Goal: Complete application form: Complete application form

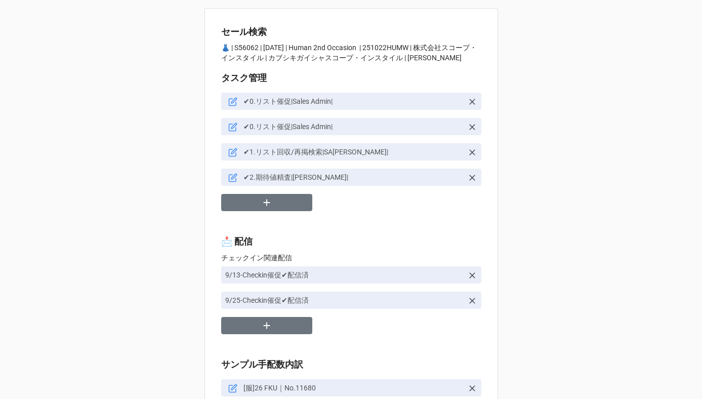
type textarea "x"
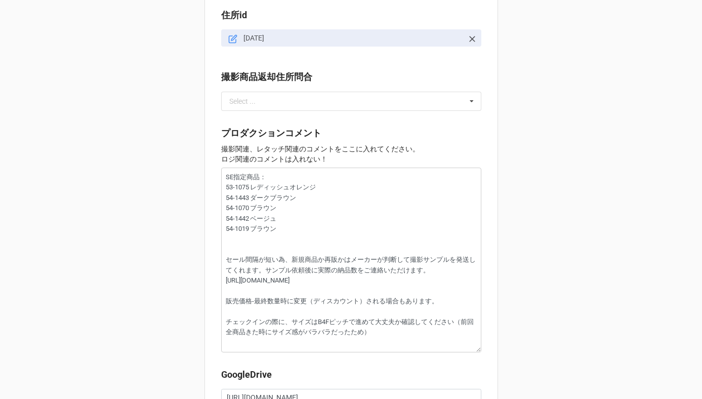
scroll to position [1317, 0]
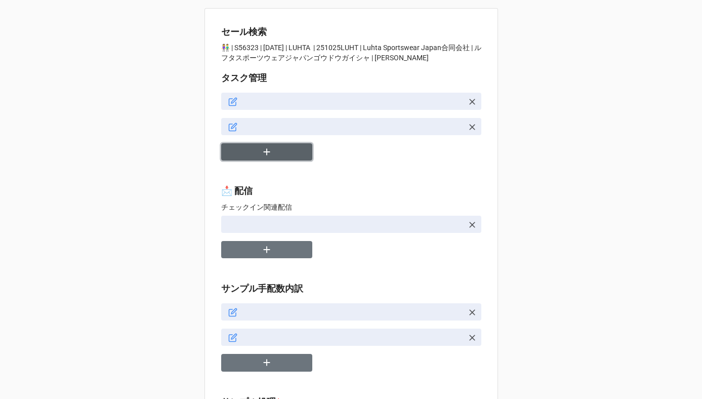
type textarea "x"
click at [267, 155] on icon "button" at bounding box center [266, 151] width 11 height 11
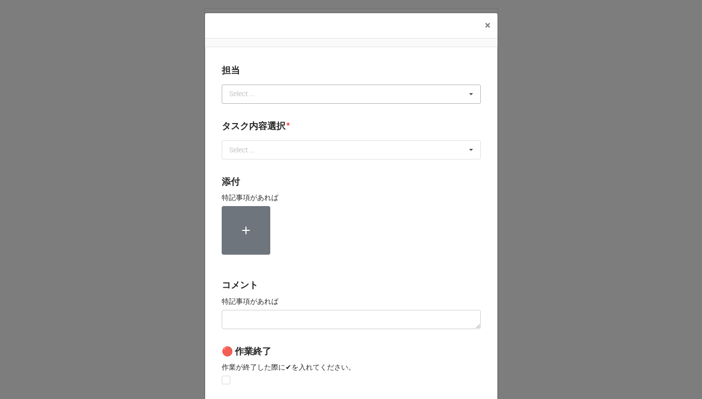
click at [300, 95] on div "Select ... No results found." at bounding box center [351, 94] width 259 height 19
type input "川島"
click at [271, 112] on div "川島" at bounding box center [351, 112] width 258 height 19
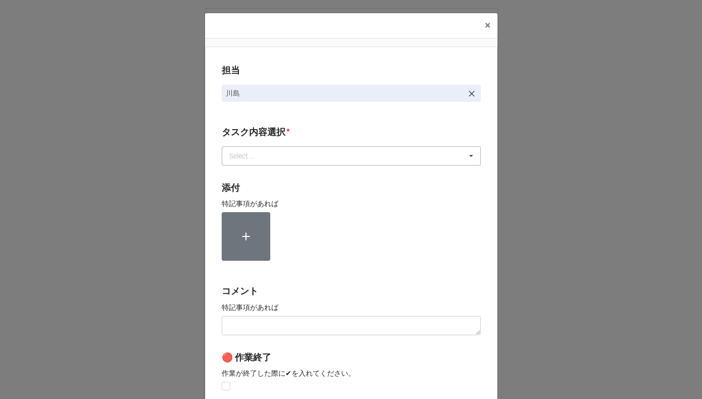
click at [259, 157] on div "Select ..." at bounding box center [249, 156] width 44 height 12
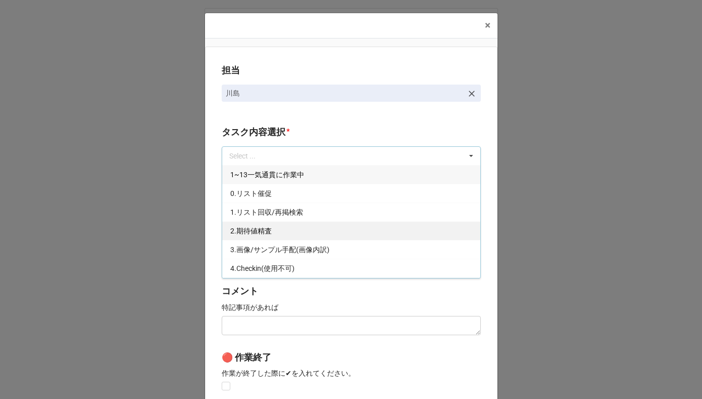
click at [248, 233] on span "2.期待値精査" at bounding box center [251, 231] width 42 height 8
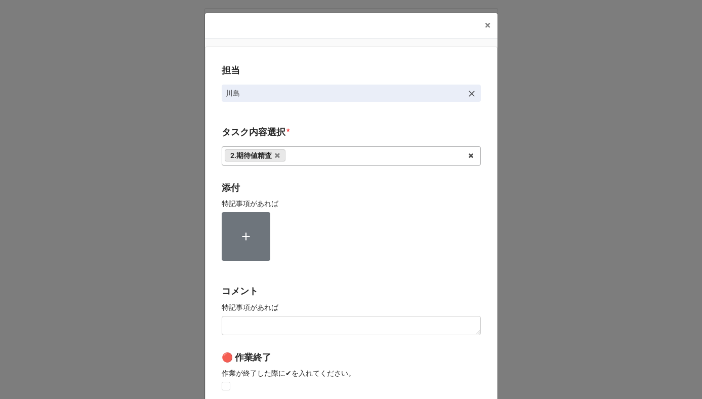
click at [209, 235] on div "担当 川島 タスク内容選択 * 2.期待値精査 1~13一気通貫に作業中 0.リスト催促 1.リスト回収/再掲検索 3.画像/サンプル手配(画像内訳) 4.C…" at bounding box center [351, 251] width 293 height 408
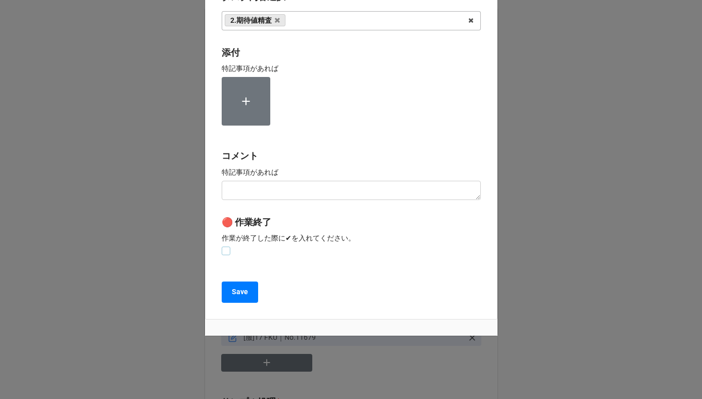
click at [224, 246] on label at bounding box center [226, 246] width 9 height 0
checkbox input "true"
click at [234, 295] on b "Save" at bounding box center [240, 291] width 16 height 11
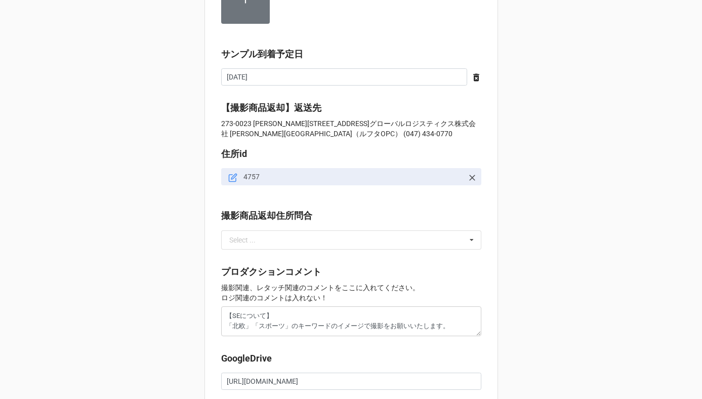
scroll to position [971, 0]
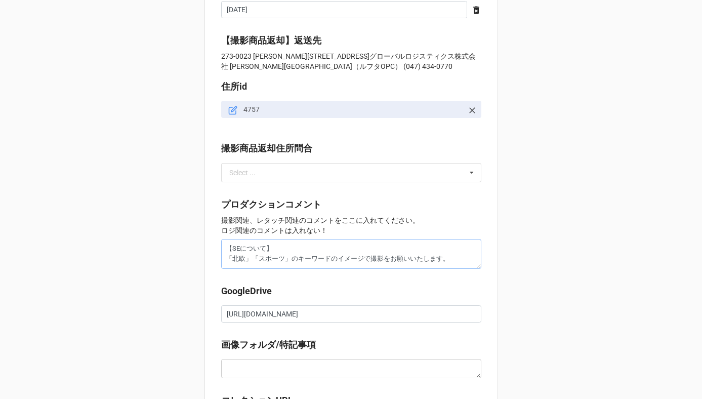
drag, startPoint x: 250, startPoint y: 260, endPoint x: 211, endPoint y: 260, distance: 39.0
type textarea "x"
type textarea "【SEについて】 「スポーツ」のキーワードのイメージで撮影をお願いいたします。"
type textarea "x"
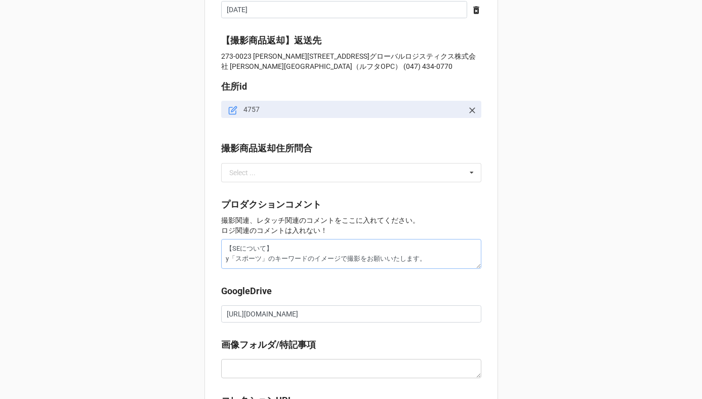
type textarea "【SEについて】 ゆ「スポーツ」のキーワードのイメージで撮影をお願いいたします。"
type textarea "x"
type textarea "【SEについて】 ゆn「スポーツ」のキーワードのイメージで撮影をお願いいたします。"
type textarea "x"
type textarea "【SEについて】 ユニ「スポーツ」のキーワードのイメージで撮影をお願いいたします。"
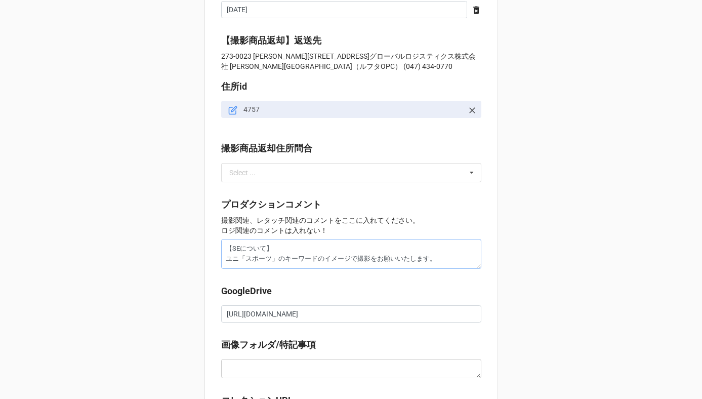
type textarea "x"
type textarea "【SEについて】 ユニs「スポーツ」のキーワードのイメージで撮影をお願いいたします。"
type textarea "x"
type textarea "【SEについて】 ユニセ「スポーツ」のキーワードのイメージで撮影をお願いいたします。"
type textarea "x"
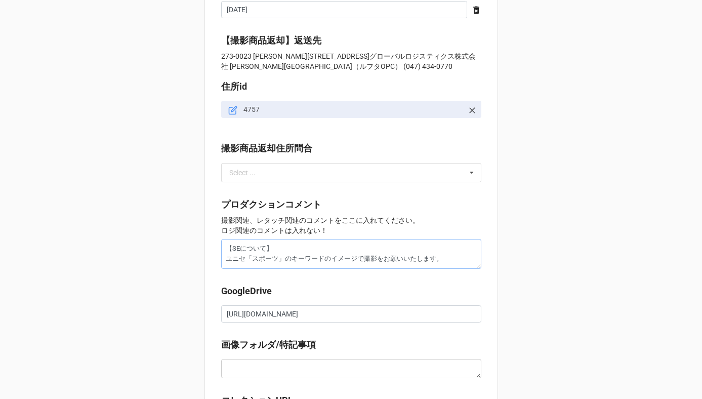
type textarea "【SEについて】 ユニセk「スポーツ」のキーワードのイメージで撮影をお願いいたします。"
type textarea "x"
type textarea "【SEについて】 ユニセッk「スポーツ」のキーワードのイメージで撮影をお願いいたします。"
type textarea "x"
type textarea "【SEについて】 ユニセック「スポーツ」のキーワードのイメージで撮影をお願いいたします。"
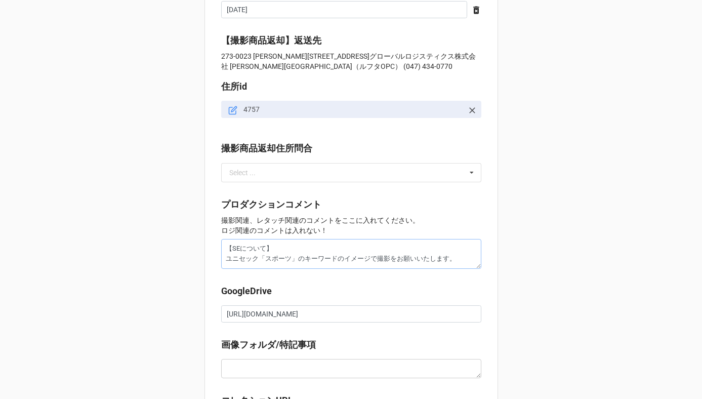
type textarea "x"
type textarea "【SEについて】 ユニセックs「スポーツ」のキーワードのイメージで撮影をお願いいたします。"
type textarea "x"
type textarea "【SEについて】 ユニセックス「スポーツ」のキーワードのイメージで撮影をお願いいたします。"
click at [465, 259] on textarea "【SEについて】 ユニセックス「スポーツ」のキーワードのイメージで撮影をお願いいたします。" at bounding box center [351, 254] width 260 height 30
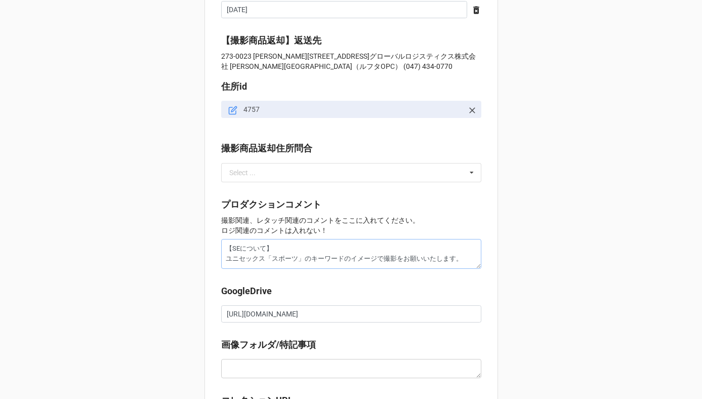
click at [223, 263] on textarea "【SEについて】 ユニセックス「スポーツ」のキーワードのイメージで撮影をお願いいたします。" at bounding box center [351, 254] width 260 height 30
type textarea "x"
type textarea "【SEについて】ユニセックス「スポーツ」のキーワードのイメージで撮影をお願いいたします。"
type textarea "x"
type textarea "【SEについてユニセックス「スポーツ」のキーワードのイメージで撮影をお願いいたします。"
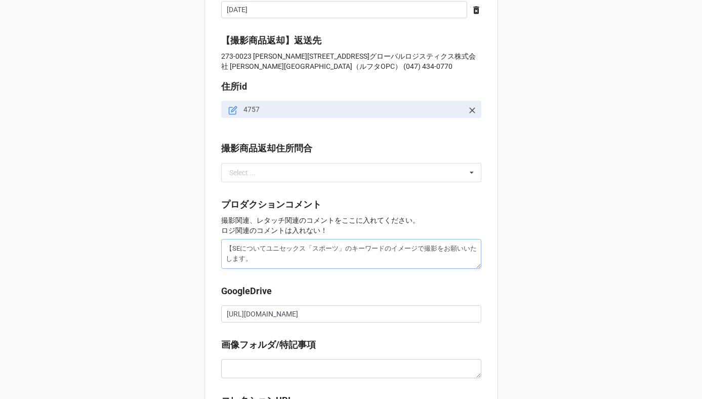
type textarea "x"
type textarea "【SEについて：ユニセックス「スポーツ」のキーワードのイメージで撮影をお願いいたします。"
click at [230, 250] on textarea "【SEについて：ユニセックス「スポーツ」のキーワードのイメージで撮影をお願いいたします。" at bounding box center [351, 254] width 260 height 30
type textarea "x"
type textarea "SEについて：ユニセックス「スポーツ」のキーワードのイメージで撮影をお願いいたします。"
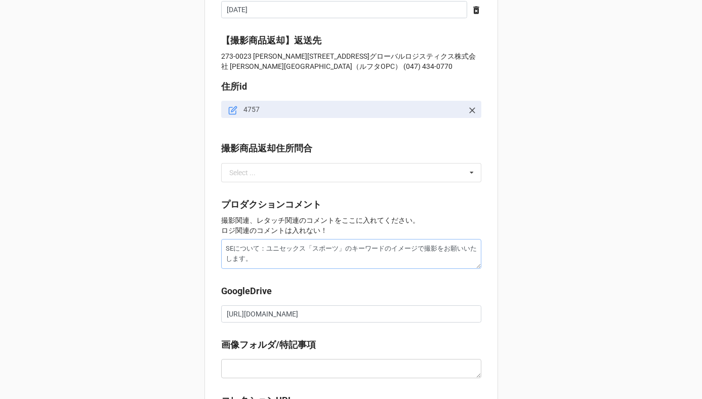
drag, startPoint x: 305, startPoint y: 248, endPoint x: 384, endPoint y: 272, distance: 82.3
click at [384, 272] on div "プロダクションコメント 撮影関連、レタッチ関連のコメントをここに入れてください。 ロジ関連のコメントは入れない！ SEについて：ユニセックス「スポーツ」のキー…" at bounding box center [351, 236] width 260 height 78
type textarea "x"
type textarea "SEについて：ユニセックス"
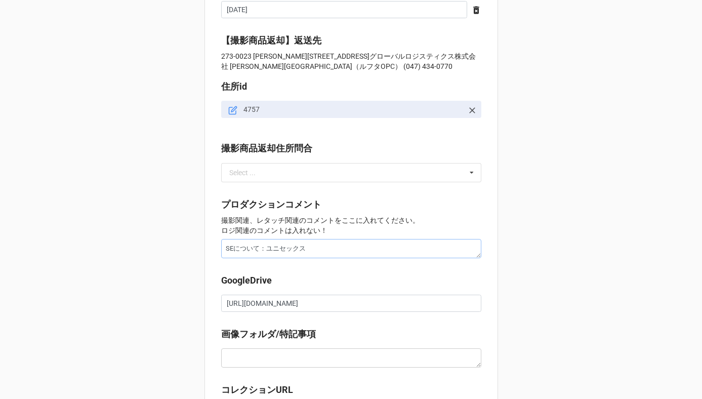
type textarea "x"
type textarea "SEについて：ユニセックスn"
type textarea "x"
type textarea "SEについて：ユニセックスな"
type textarea "x"
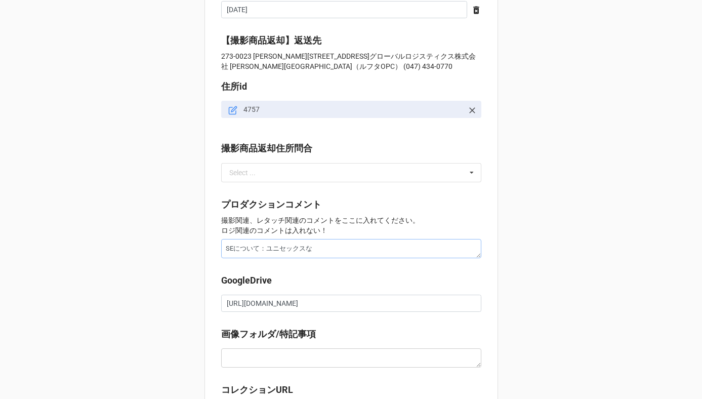
type textarea "SEについて：ユニセックス"
type textarea "x"
type textarea "SEについて：ユニセックスn"
type textarea "x"
type textarea "SEについて：ユニセックスの"
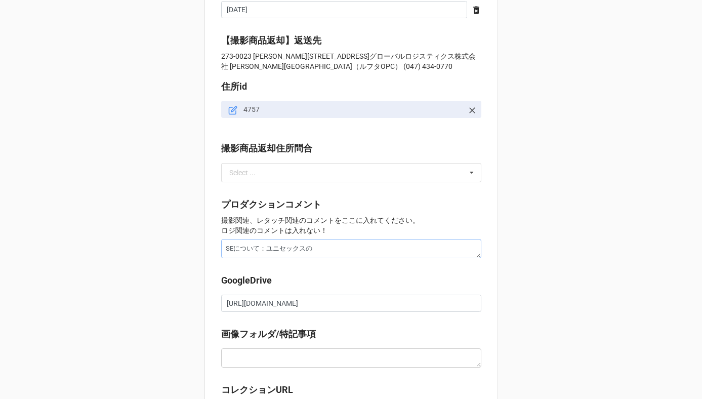
type textarea "x"
type textarea "SEについて：ユニセックスのふ"
type textarea "x"
type textarea "SEについて：ユニセックスのふn"
type textarea "x"
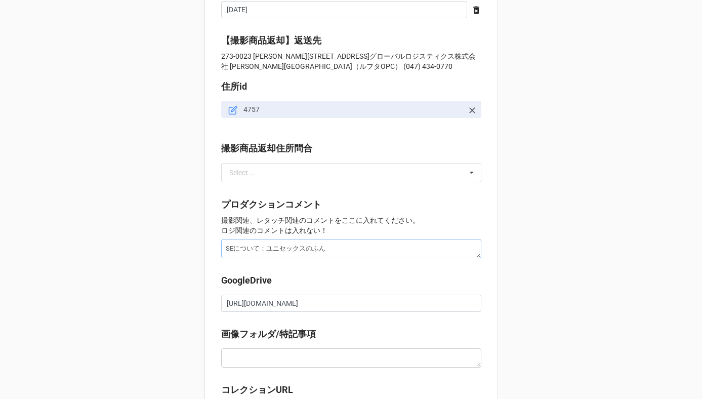
type textarea "SEについて：ユニセックスのふんい"
type textarea "x"
type textarea "SEについて：ユニセックスのふんいk"
type textarea "x"
type textarea "SEについて：ユニセックスの雰囲気"
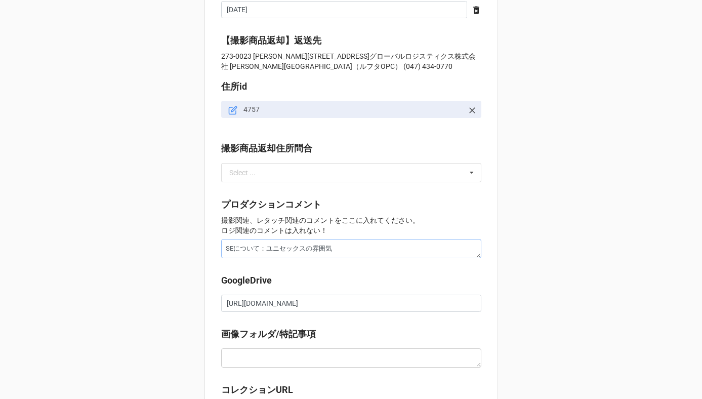
type textarea "x"
type textarea "SEについて：ユニセックスの雰囲気d"
type textarea "x"
type textarea "SEについて：ユニセックスの雰囲気で"
type textarea "x"
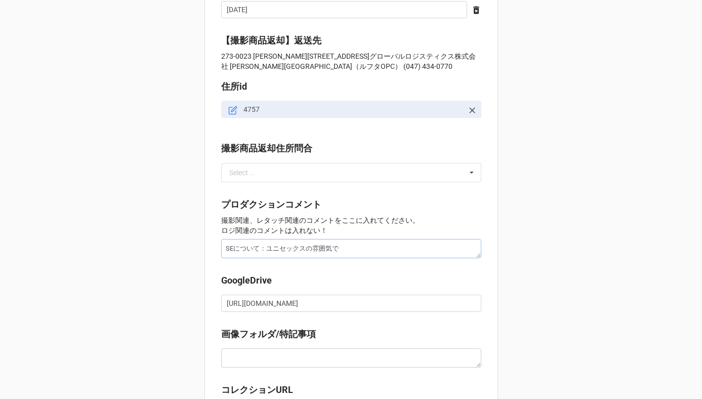
type textarea "SEについて：ユニセックスの雰囲気でs"
type textarea "x"
type textarea "SEについて：ユニセックスの雰囲気でさ"
type textarea "x"
type textarea "SEについて：ユニセックスの雰囲気でさt"
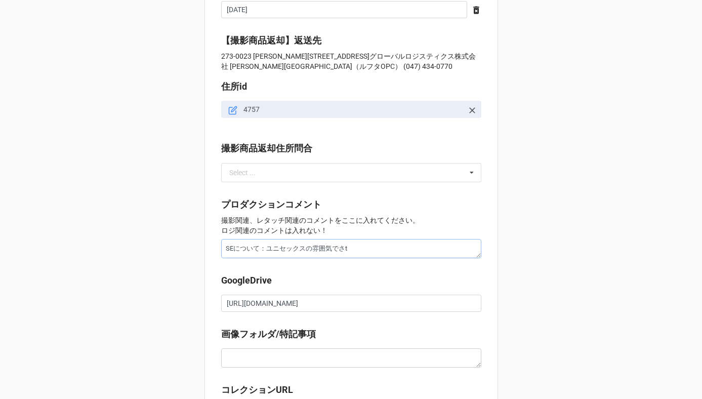
type textarea "x"
type textarea "SEについて：ユニセックスの雰囲気でさつ"
type textarea "x"
type textarea "SEについて：ユニセックスの雰囲気でさ"
type textarea "x"
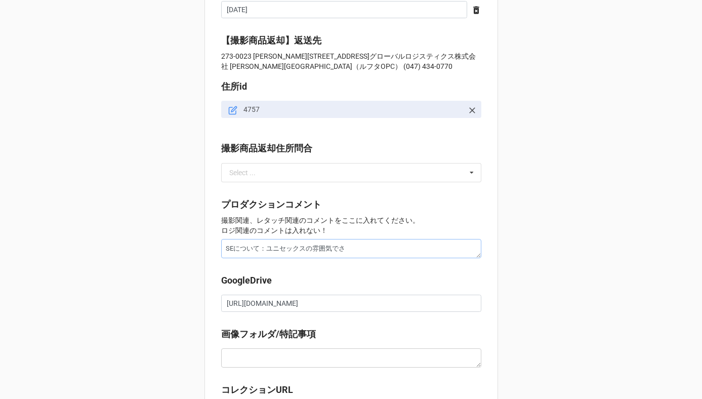
type textarea "SEについて：ユニセックスの雰囲気で"
type textarea "x"
type textarea "SEについて：ユニセックスの雰囲気"
type textarea "x"
type textarea "SEについて：ユニセックスの雰囲"
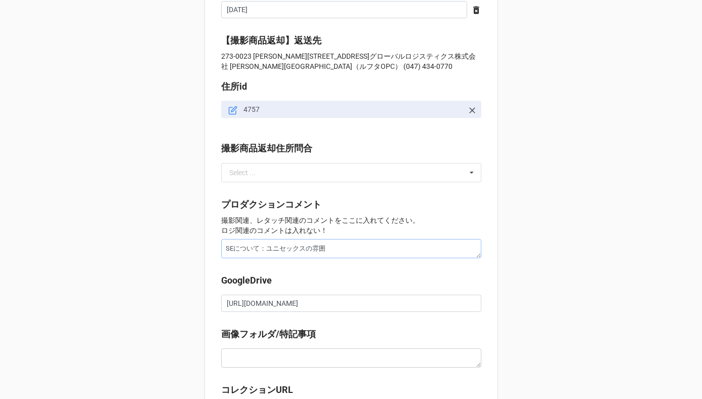
type textarea "x"
type textarea "SEについて：ユニセックスの雰"
type textarea "x"
type textarea "SEについて：ユニセックスの"
type textarea "x"
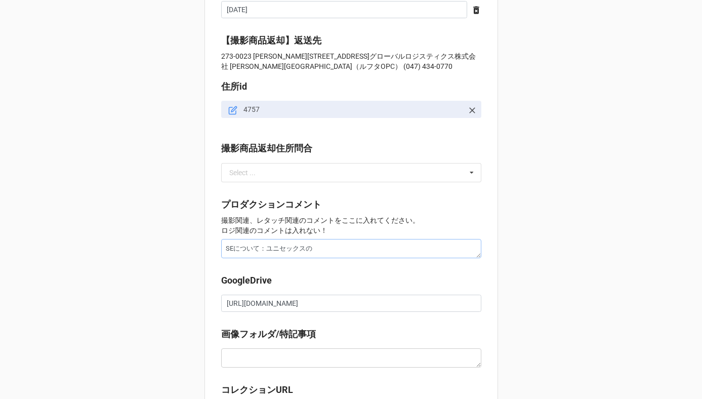
type textarea "SEについて：ユニセックス"
type textarea "x"
type textarea "SEについて：ユニセックスふ"
type textarea "x"
type textarea "SEについて：ユニセックスふn"
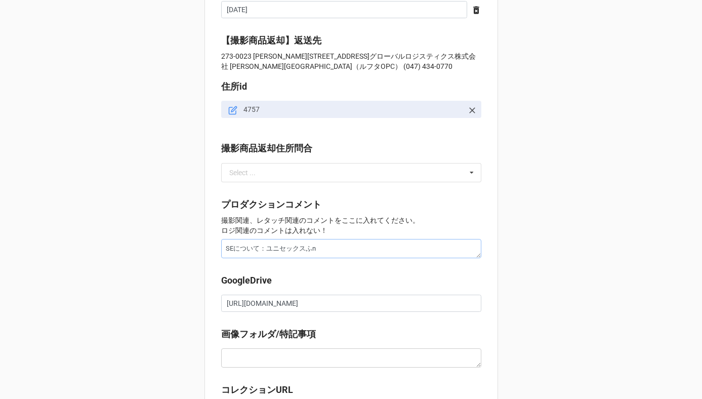
type textarea "x"
type textarea "SEについて：ユニセックス分"
type textarea "x"
type textarea "SEについて：ユニセックスふんい"
type textarea "x"
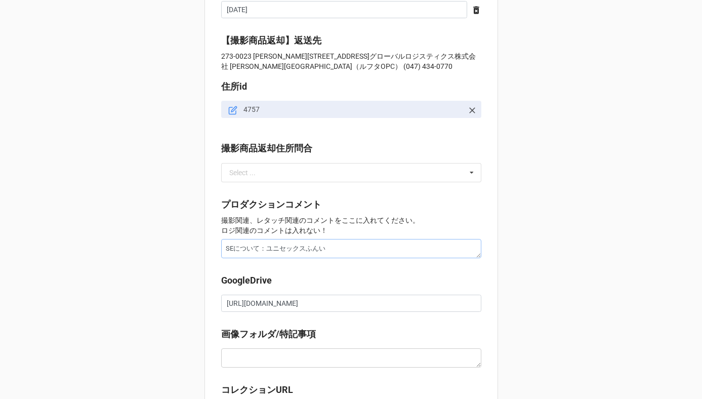
type textarea "SEについて：ユニセックスふんいk"
type textarea "x"
type textarea "SEについて：ユニセックス雰囲気"
type textarea "x"
type textarea "SEについて：ユニセックス雰囲気d"
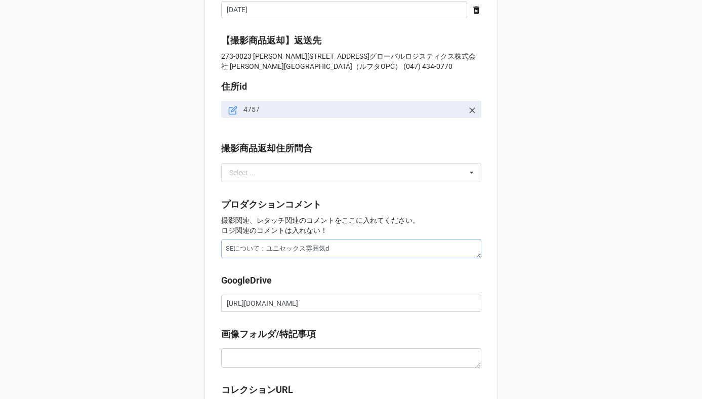
type textarea "x"
type textarea "SEについて：ユニセックス雰囲気で"
type textarea "x"
type textarea "SEについて：ユニセックス雰囲気でs"
type textarea "x"
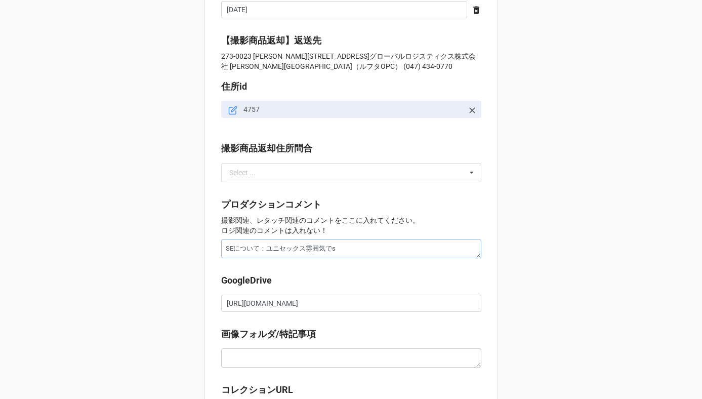
type textarea "SEについて：ユニセックス雰囲気でさ"
type textarea "x"
type textarea "SEについて：ユニセックス雰囲気でさつ"
type textarea "x"
type textarea "SEについて：ユニセックス雰囲気で撮影"
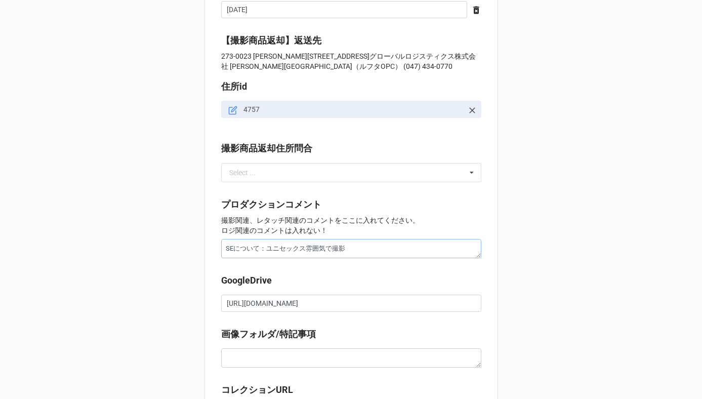
type textarea "x"
type textarea "SEについて：ユニセックス雰囲気で撮影を"
type textarea "x"
type textarea "SEについて：ユニセックス雰囲気で撮影をお"
type textarea "x"
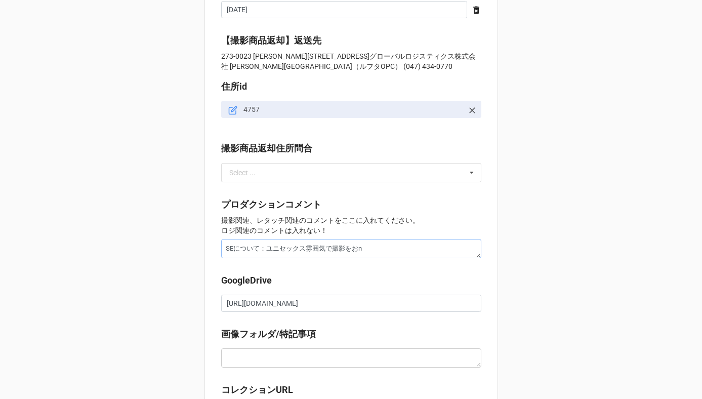
type textarea "SEについて：ユニセックス雰囲気で撮影をおね"
type textarea "x"
type textarea "SEについて：ユニセックス雰囲気で撮影をおねg"
type textarea "x"
type textarea "SEについて：ユニセックス雰囲気で撮影をお願い"
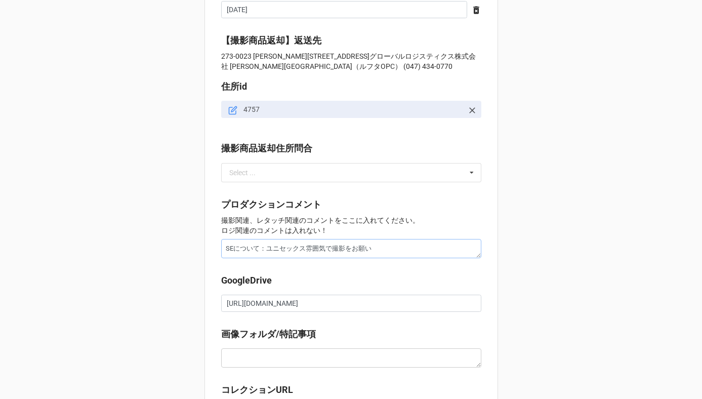
type textarea "x"
type textarea "SEについて：ユニセックス雰囲気で撮影をお願いs"
type textarea "x"
type textarea "SEについて：ユニセックス雰囲気で撮影をお願いsh"
type textarea "x"
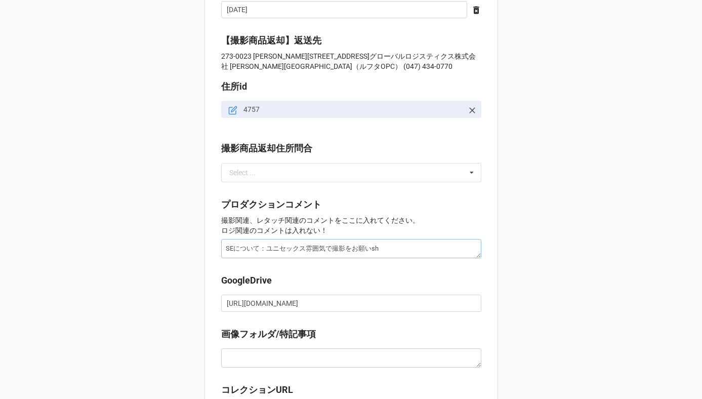
type textarea "SEについて：ユニセックス雰囲気で撮影をお願いし"
type textarea "x"
type textarea "SEについて：ユニセックス雰囲気で撮影をお願いしあ"
type textarea "x"
type textarea "SEについて：ユニセックス雰囲気で撮影をお願いしあm"
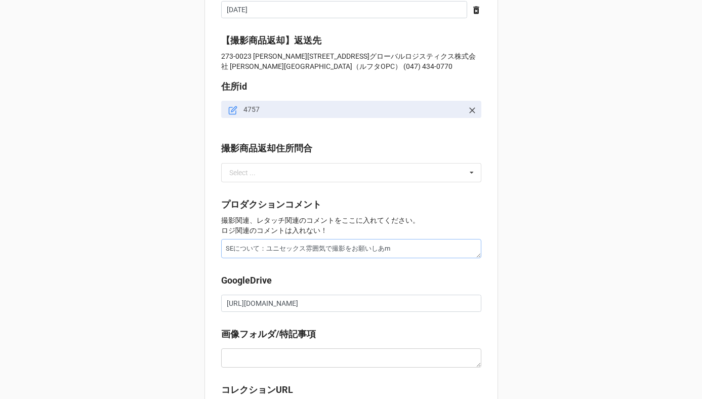
type textarea "x"
type textarea "SEについて：ユニセックス雰囲気で撮影をお願いしあ"
type textarea "x"
type textarea "SEについて：ユニセックス雰囲気で撮影をおねがいし"
type textarea "x"
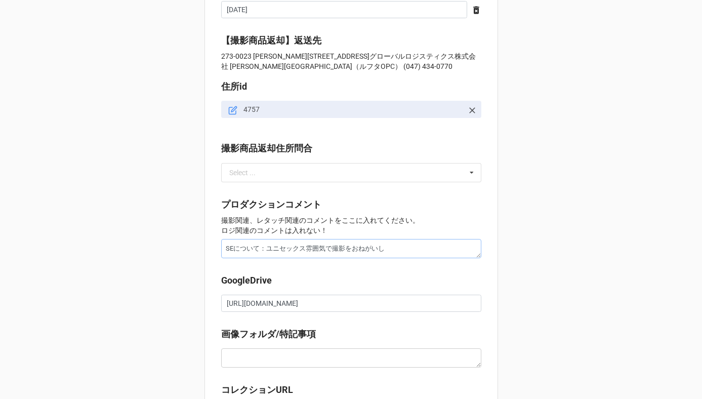
type textarea "SEについて：ユニセックス雰囲気で撮影をお願いしm"
type textarea "x"
type textarea "SEについて：ユニセックス雰囲気で撮影をお願いしま"
type textarea "x"
type textarea "SEについて：ユニセックス雰囲気で撮影をお願いします"
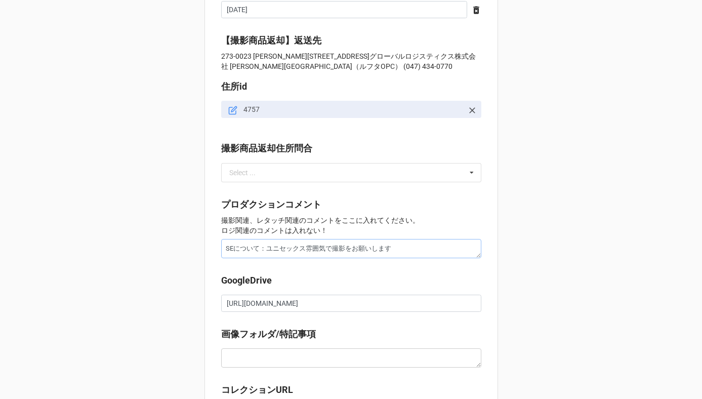
type textarea "x"
type textarea "SEについて：ユニセックス雰囲気で撮影をお願いします。"
type textarea "x"
type textarea "SEについて：ユニセックス雰囲気で撮影をお願いします。s"
type textarea "x"
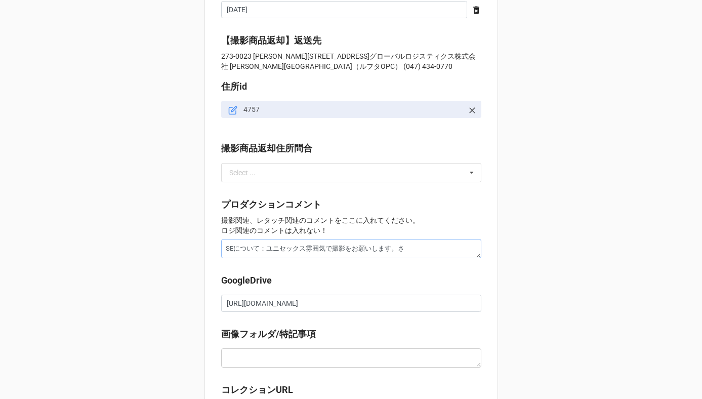
type textarea "SEについて：ユニセックス雰囲気で撮影をお願いします。"
type textarea "x"
type textarea "SEについて：ユニセックス雰囲気で撮影をお願いします。ぼ"
type textarea "x"
type textarea "SEについて：ユニセックス雰囲気で撮影をお願いします。ぼう"
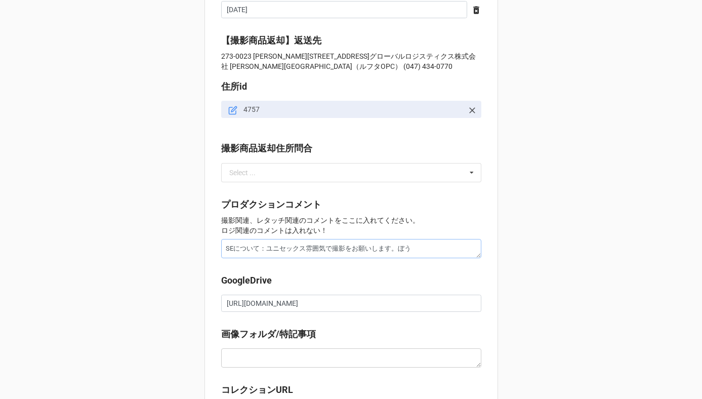
type textarea "x"
type textarea "SEについて：ユニセックス雰囲気で撮影をお願いします。ぼ"
type textarea "x"
type textarea "SEについて：ユニセックス雰囲気で撮影をお願いします。"
type textarea "x"
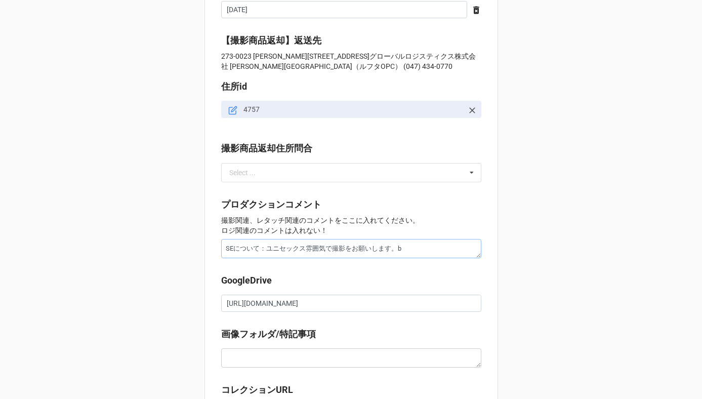
type textarea "SEについて：ユニセックス雰囲気で撮影をお願いします。ぼ"
type textarea "x"
type textarea "SEについて：ユニセックス雰囲気で撮影をお願いします。ぼう"
type textarea "x"
type textarea "SEについて：ユニセックス雰囲気で撮影をお願いします。ぼうs"
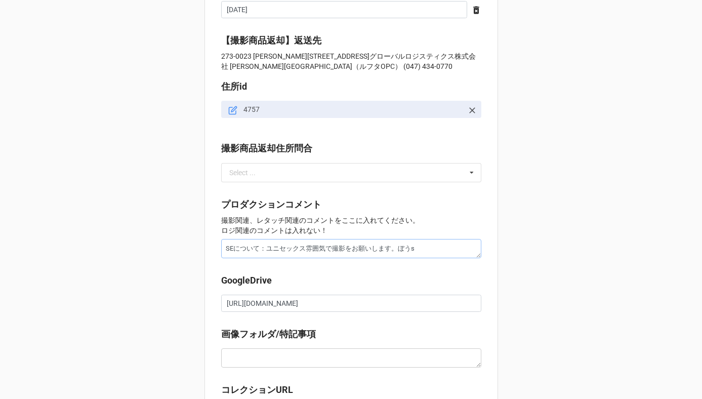
type textarea "x"
type textarea "SEについて：ユニセックス雰囲気で撮影をお願いします。防止"
type textarea "x"
type textarea "SEについて：ユニセックス雰囲気で撮影をお願いします。帽子も"
type textarea "x"
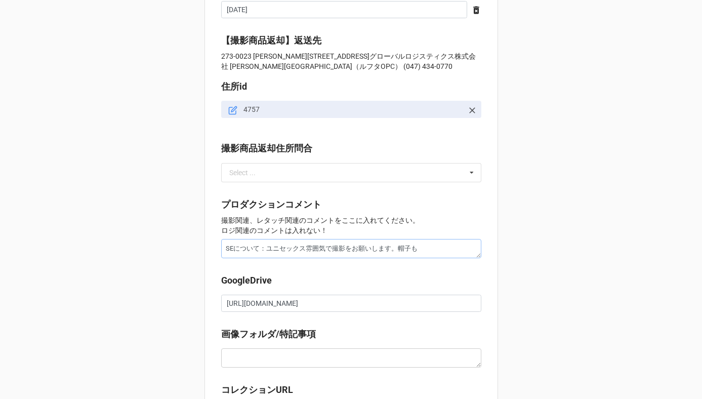
type textarea "SEについて：ユニセックス雰囲気で撮影をお願いします。ぼうし"
type textarea "x"
type textarea "SEについて：ユニセックス雰囲気で撮影をお願いします。ぼう"
type textarea "x"
type textarea "SEについて：ユニセックス雰囲気で撮影をお願いします。ぼ"
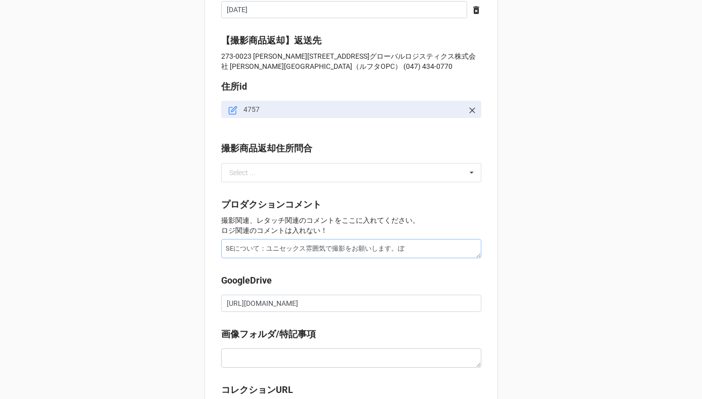
type textarea "x"
type textarea "SEについて：ユニセックス雰囲気で撮影をお願いします。"
type textarea "x"
type textarea "SEについて：ユニセックス雰囲気で撮影をお願いします。b"
type textarea "x"
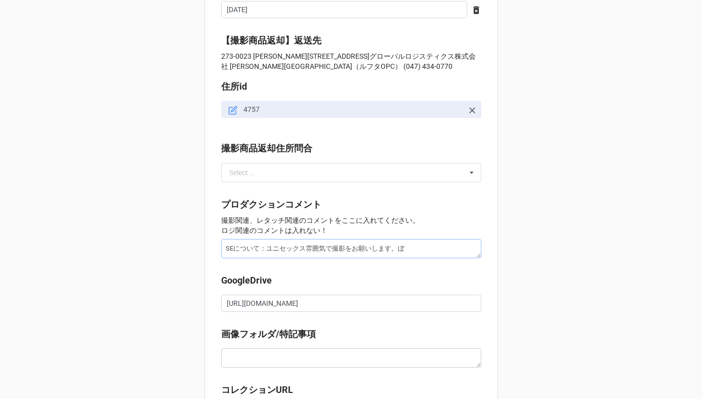
type textarea "SEについて：ユニセックス雰囲気で撮影をお願いします。ぼう"
type textarea "x"
type textarea "SEについて：ユニセックス雰囲気で撮影をお願いします。ぼうs"
type textarea "x"
type textarea "SEについて：ユニセックス雰囲気で撮影をお願いします。防止"
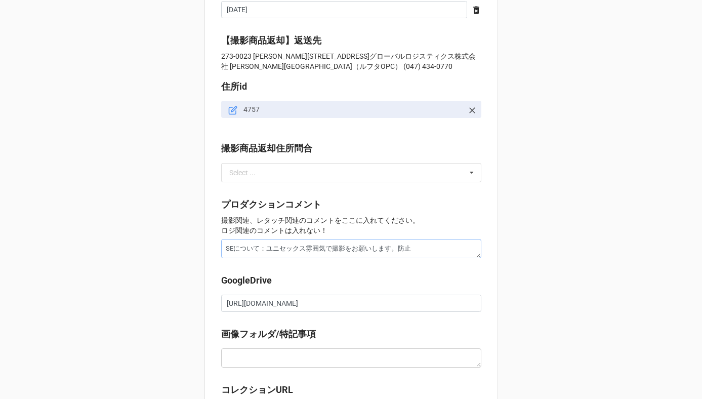
type textarea "x"
type textarea "SEについて：ユニセックス雰囲気で撮影をお願いします。帽子"
type textarea "x"
type textarea "SEについて：ユニセックス雰囲気で撮影をお願いします。帽子も"
type textarea "x"
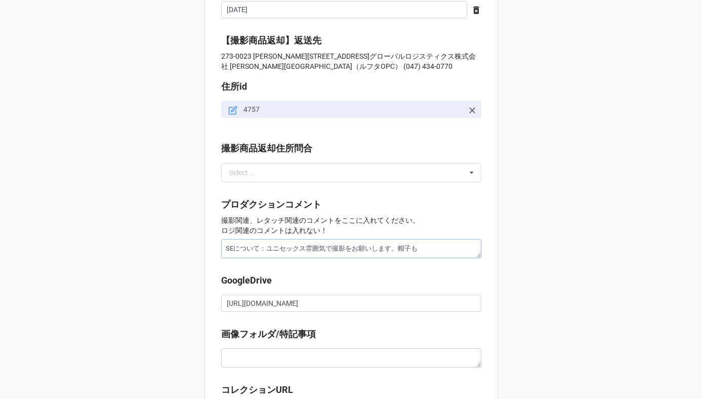
type textarea "SEについて：ユニセックス雰囲気で撮影をお願いします。帽子もs"
type textarea "x"
type textarea "SEについて：ユニセックス雰囲気で撮影をお願いします。帽子もし"
type textarea "x"
type textarea "SEについて：ユニセックス雰囲気で撮影をお願いします。帽子もしよ"
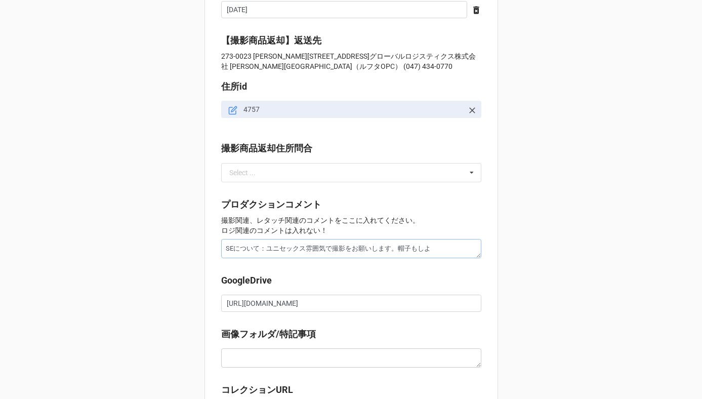
type textarea "x"
type textarea "SEについて：ユニセックス雰囲気で撮影をお願いします。帽子も使用"
type textarea "x"
type textarea "SEについて：ユニセックス雰囲気で撮影をお願いします。帽子も使用sh"
type textarea "x"
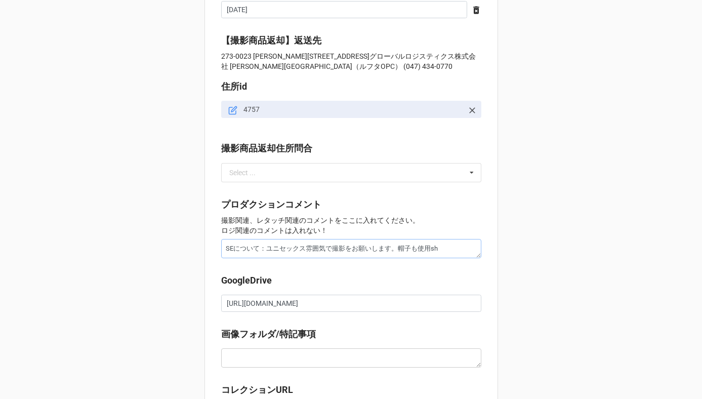
type textarea "SEについて：ユニセックス雰囲気で撮影をお願いします。帽子も使用し"
type textarea "x"
type textarea "SEについて：ユニセックス雰囲気で撮影をお願いします。帽子も使用して"
type textarea "x"
type textarea "SEについて：ユニセックス雰囲気で撮影をお願いします。帽子も使用してk"
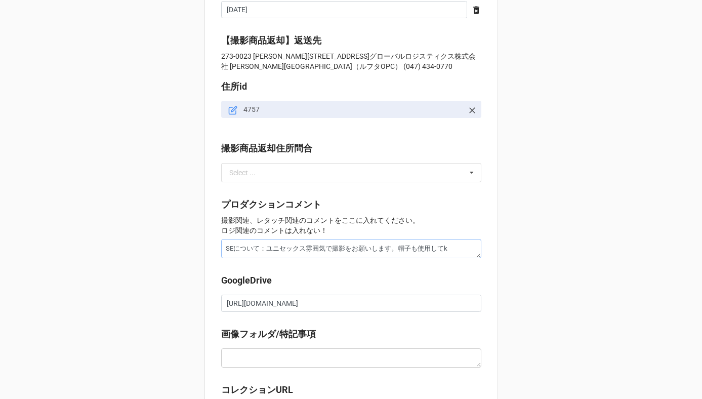
type textarea "x"
type textarea "SEについて：ユニセックス雰囲気で撮影をお願いします。帽子も使用してくd"
type textarea "x"
type textarea "SEについて：ユニセックス雰囲気で撮影をお願いします。帽子も使用してくだ"
type textarea "x"
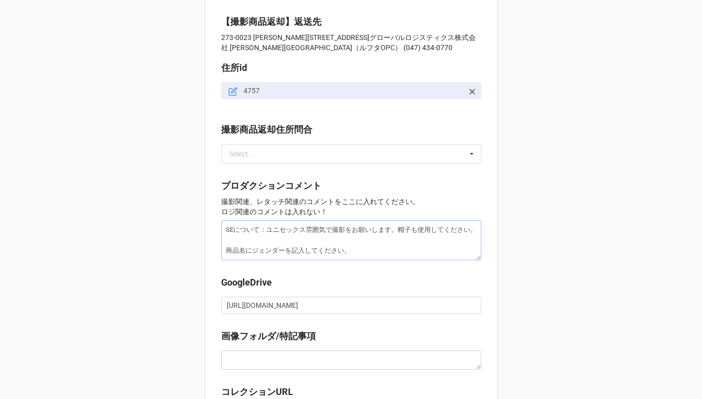
scroll to position [1147, 0]
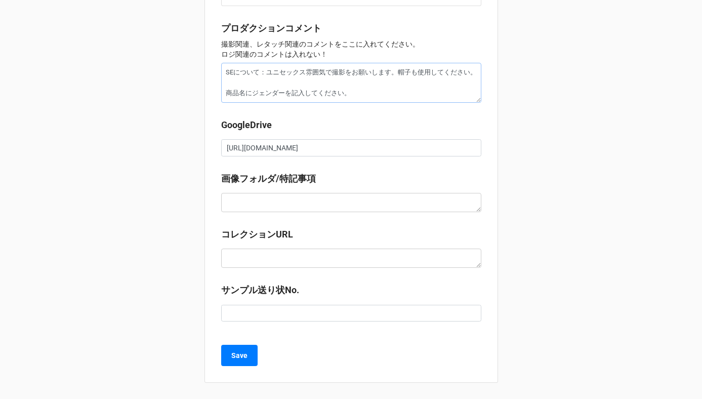
click at [223, 98] on textarea "SEについて：ユニセックス雰囲気で撮影をお願いします。帽子も使用してください。 商品名にジェンダーを記入してください。" at bounding box center [351, 83] width 260 height 40
click at [238, 353] on b "Save" at bounding box center [239, 355] width 16 height 11
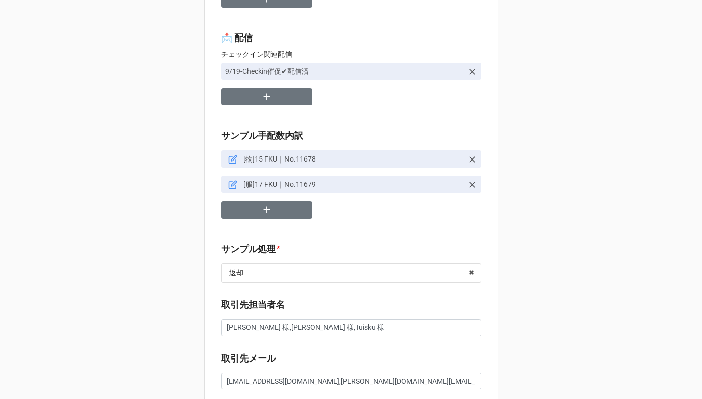
scroll to position [0, 0]
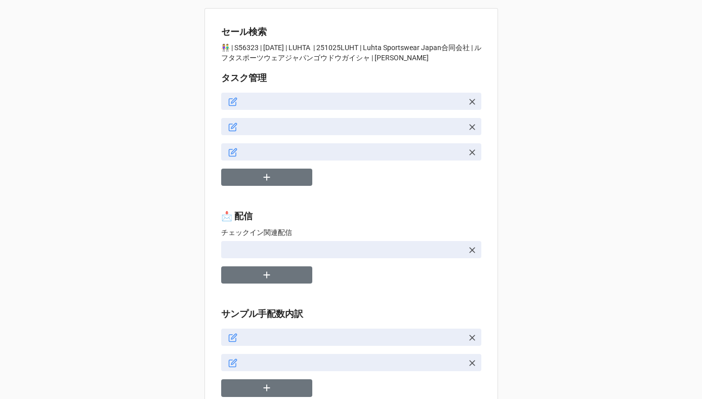
type textarea "x"
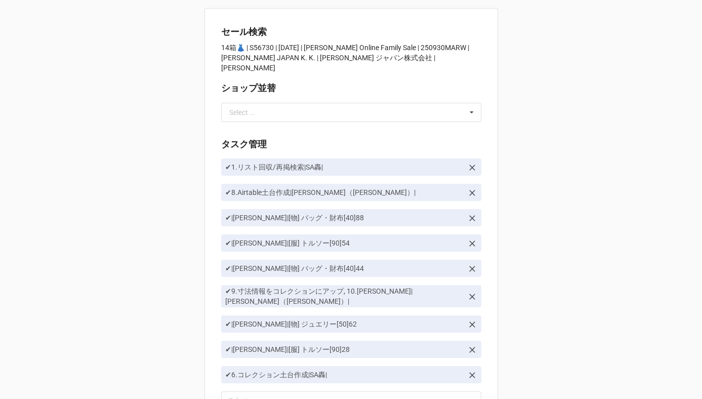
click at [317, 135] on div "セール検索 14箱👗 | S56730 | 09/25 (木) | MARC JACOBS Online Family Sale | 250930MARW |…" at bounding box center [351, 302] width 294 height 588
click at [316, 112] on input "text" at bounding box center [351, 112] width 259 height 18
type input "か"
type input "川島"
click at [309, 130] on div "川島" at bounding box center [351, 130] width 259 height 19
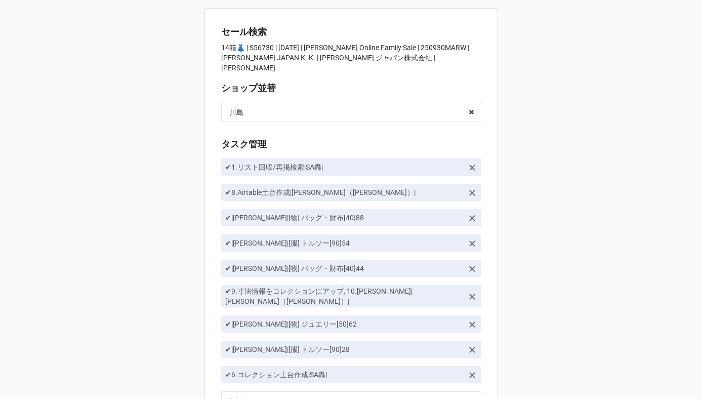
scroll to position [208, 0]
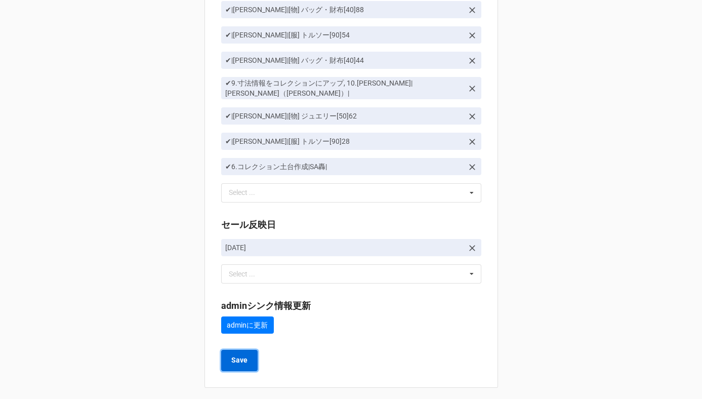
click at [240, 357] on b "Save" at bounding box center [239, 360] width 16 height 11
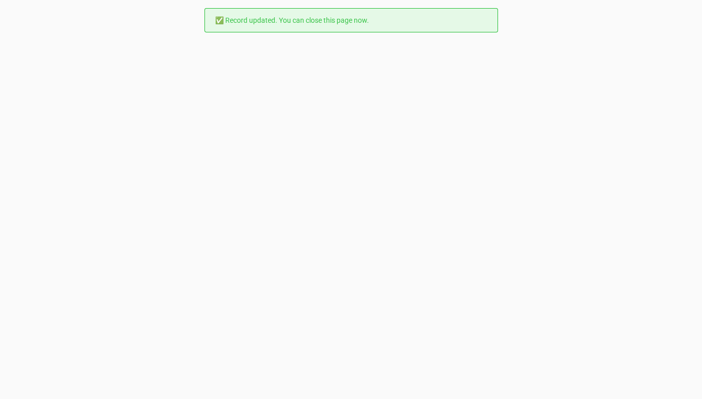
scroll to position [0, 0]
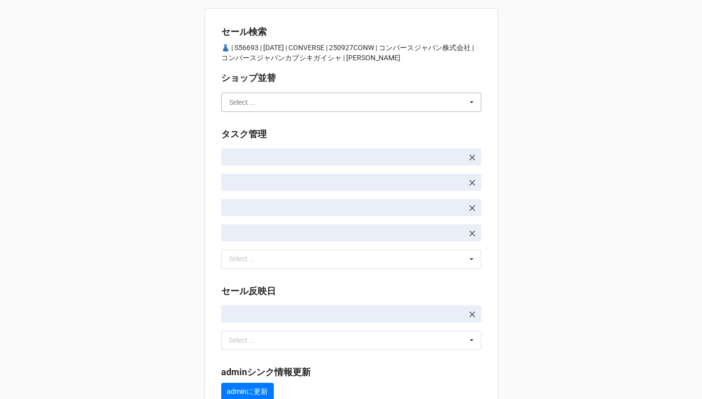
click at [317, 100] on input "text" at bounding box center [351, 102] width 259 height 18
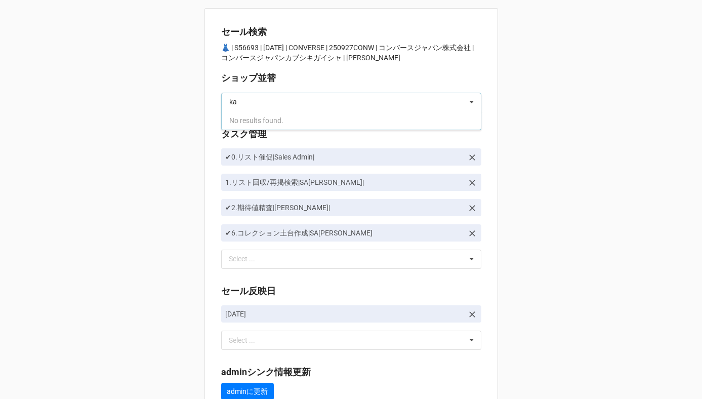
type input "k"
type input "か"
type input "川島"
click at [303, 118] on div "川島" at bounding box center [351, 120] width 259 height 19
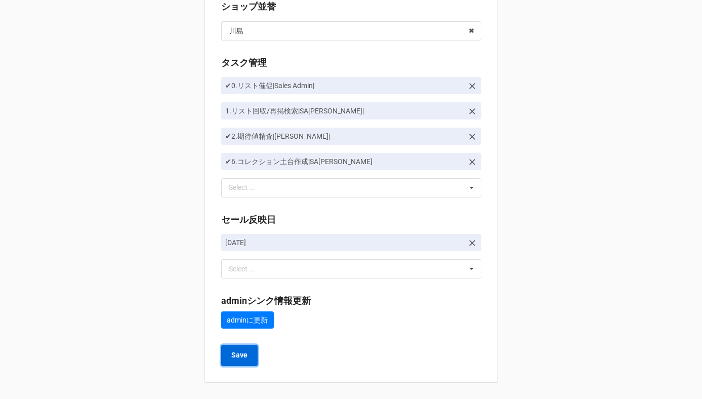
click at [236, 357] on b "Save" at bounding box center [239, 355] width 16 height 11
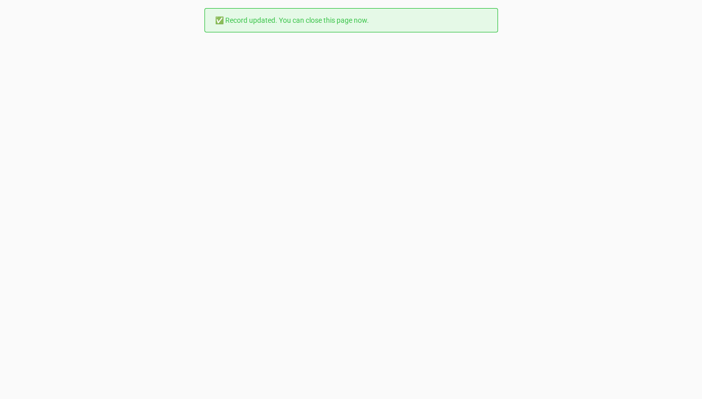
scroll to position [0, 0]
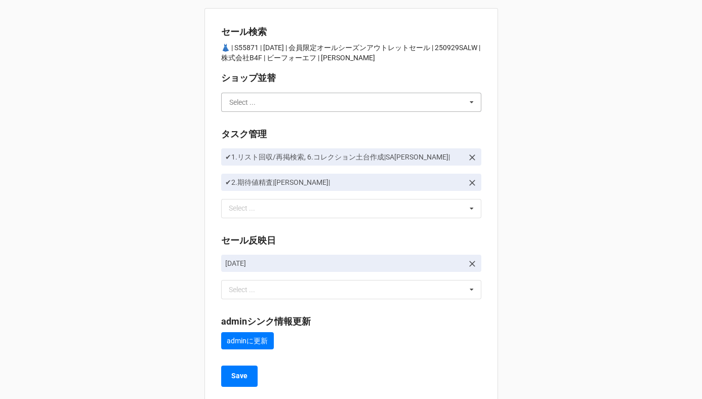
click at [277, 104] on input "text" at bounding box center [351, 102] width 259 height 18
type input "川島"
click at [272, 121] on div "川島" at bounding box center [351, 120] width 259 height 19
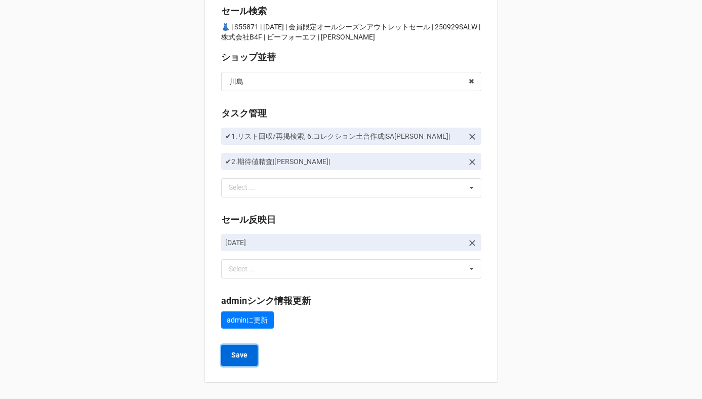
click at [244, 356] on b "Save" at bounding box center [239, 355] width 16 height 11
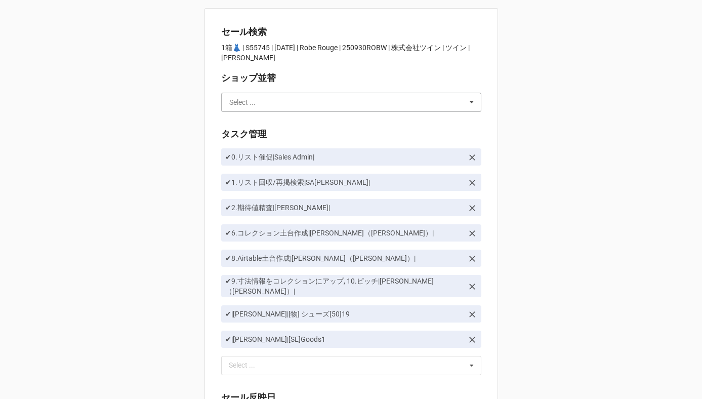
click at [261, 105] on input "text" at bounding box center [351, 102] width 259 height 18
type input "か"
type input "川島"
click at [257, 123] on div "川島" at bounding box center [351, 120] width 259 height 19
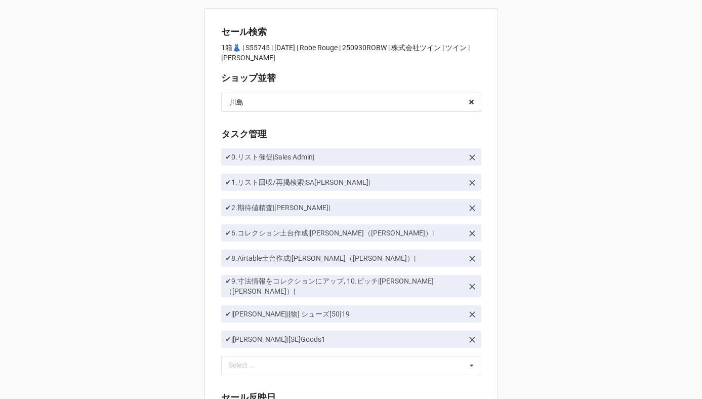
scroll to position [173, 0]
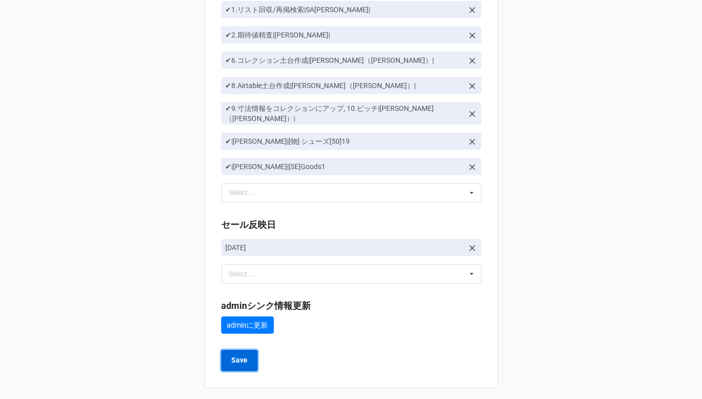
click at [234, 350] on button "Save" at bounding box center [239, 360] width 36 height 21
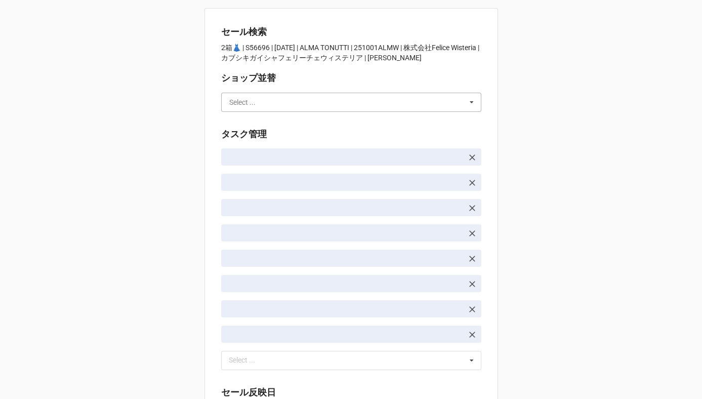
click at [258, 106] on input "text" at bounding box center [351, 102] width 259 height 18
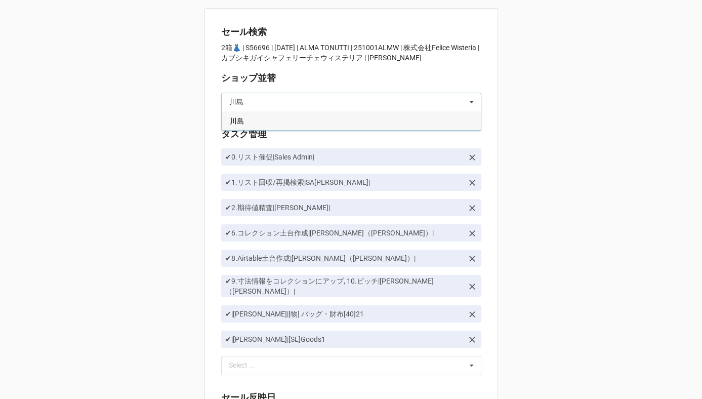
type input "川島"
click at [253, 118] on div "川島" at bounding box center [351, 120] width 259 height 19
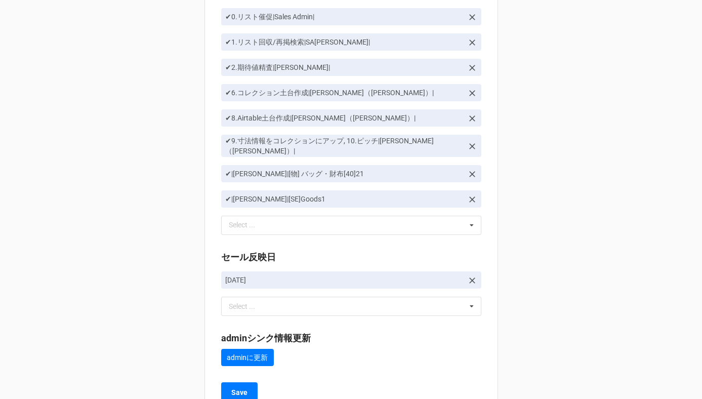
scroll to position [173, 0]
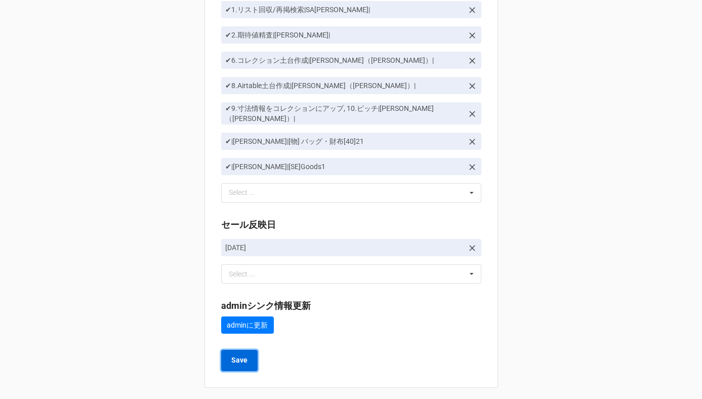
click at [239, 360] on b "Save" at bounding box center [239, 360] width 16 height 11
